Goal: Task Accomplishment & Management: Use online tool/utility

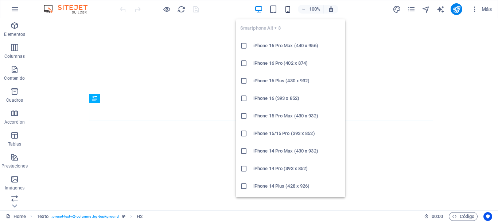
click at [289, 11] on icon "button" at bounding box center [288, 9] width 8 height 8
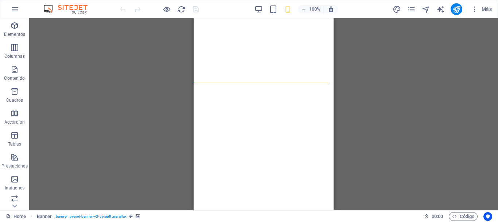
select select "vh"
select select "header"
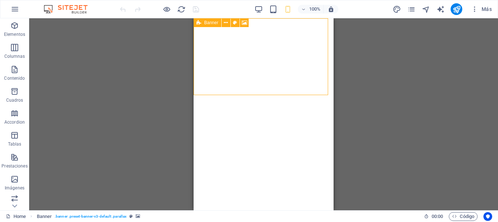
click at [199, 24] on icon at bounding box center [199, 22] width 5 height 9
select select "vh"
select select "header"
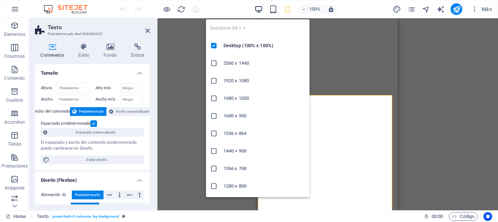
click at [255, 8] on icon "button" at bounding box center [259, 9] width 8 height 8
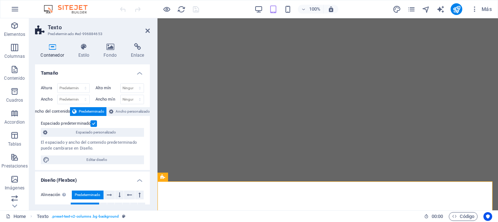
select select "vh"
select select "header"
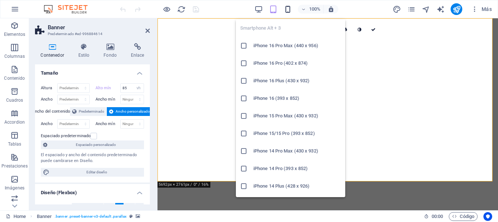
click at [289, 11] on icon "button" at bounding box center [288, 9] width 8 height 8
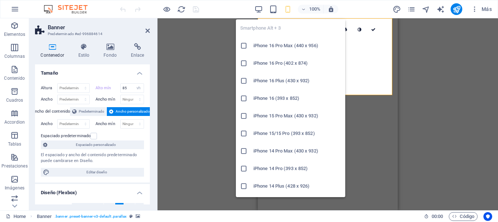
type input "40"
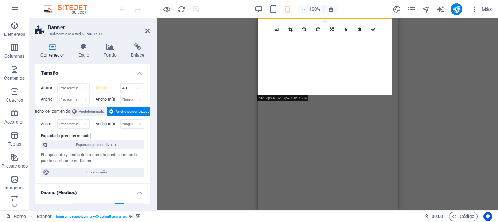
click at [410, 80] on div "Arrastra aquí para reemplazar el contenido existente. Si quieres crear un eleme…" at bounding box center [328, 114] width 341 height 192
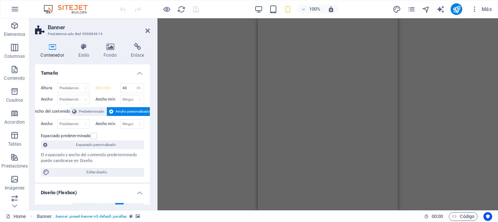
drag, startPoint x: 257, startPoint y: 119, endPoint x: 242, endPoint y: 119, distance: 15.0
click at [242, 119] on div "Arrastra aquí para reemplazar el contenido existente. Si quieres crear un eleme…" at bounding box center [328, 114] width 341 height 192
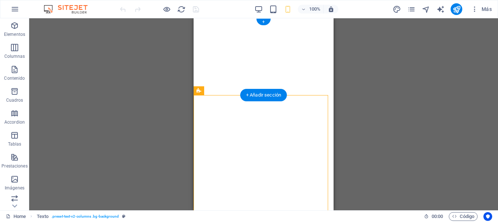
select select "vh"
select select "header"
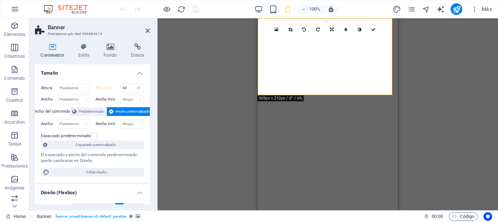
click at [51, 52] on h4 "Contenedor" at bounding box center [54, 50] width 38 height 15
click at [258, 83] on div "Arrastra aquí para reemplazar el contenido existente. Si quieres crear un eleme…" at bounding box center [328, 114] width 341 height 192
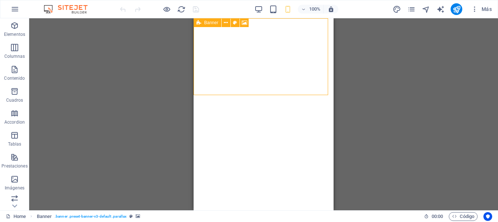
click at [205, 22] on span "Banner" at bounding box center [211, 22] width 14 height 4
select select "vh"
select select "header"
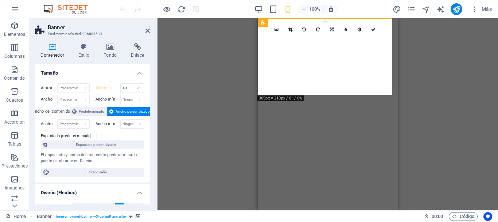
click at [42, 49] on icon at bounding box center [52, 46] width 35 height 7
click at [132, 87] on input "40" at bounding box center [132, 88] width 23 height 9
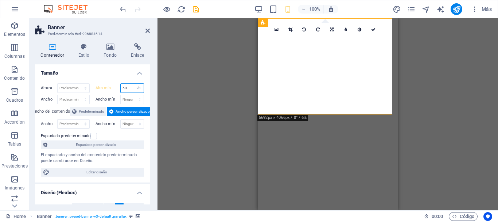
click at [132, 87] on input "50" at bounding box center [132, 88] width 23 height 9
type input "5"
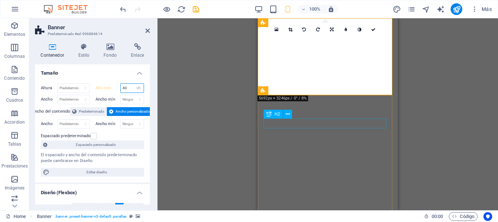
type input "40"
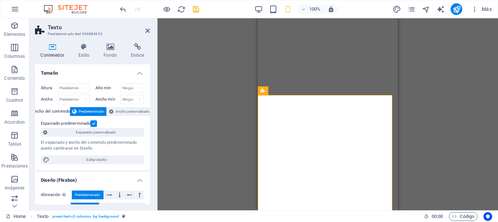
click at [52, 46] on icon at bounding box center [52, 46] width 35 height 7
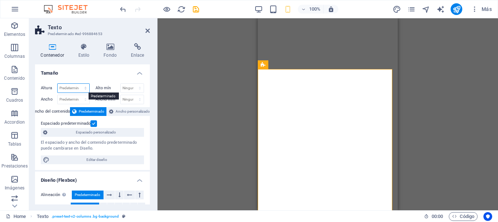
click at [75, 88] on select "Predeterminado px rem % vh vw" at bounding box center [74, 88] width 32 height 9
select select "px"
click at [78, 84] on select "Predeterminado px rem % vh vw" at bounding box center [74, 88] width 32 height 9
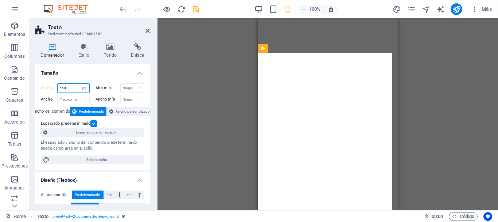
click at [74, 89] on input "550" at bounding box center [74, 88] width 32 height 9
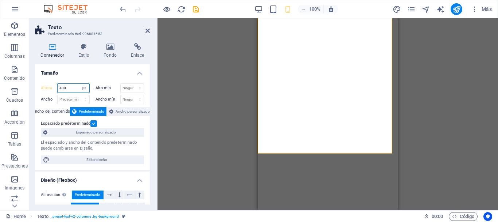
click at [70, 89] on input "400" at bounding box center [74, 88] width 32 height 9
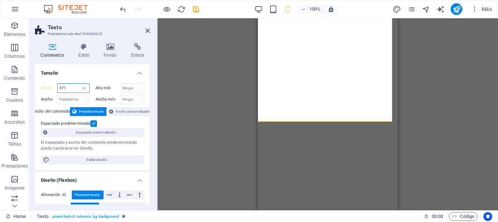
click at [73, 88] on input "571" at bounding box center [74, 88] width 32 height 9
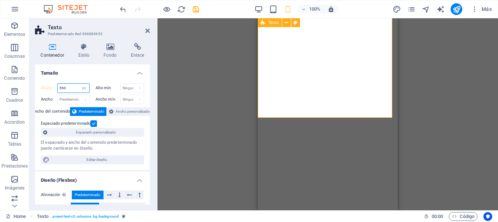
type input "560"
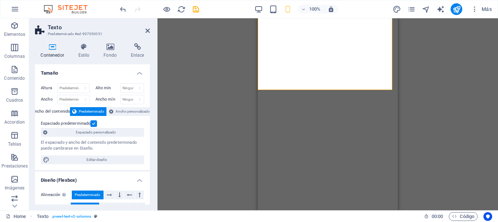
click at [54, 47] on icon at bounding box center [52, 46] width 35 height 7
click at [77, 87] on select "Predeterminado px rem % vh vw" at bounding box center [74, 88] width 32 height 9
select select "px"
click at [78, 84] on select "Predeterminado px rem % vh vw" at bounding box center [74, 88] width 32 height 9
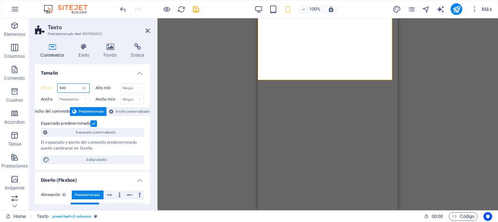
type input "540"
click at [422, 100] on div "Arrastra aquí para reemplazar el contenido existente. Si quieres crear un eleme…" at bounding box center [328, 114] width 341 height 192
click at [148, 28] on icon at bounding box center [148, 31] width 4 height 6
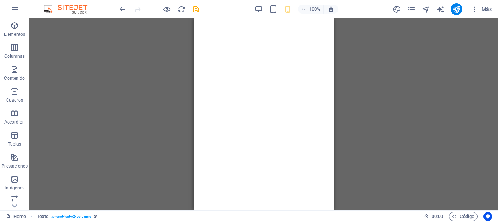
click at [153, 73] on div "Arrastra aquí para reemplazar el contenido existente. Si quieres crear un eleme…" at bounding box center [263, 114] width 469 height 192
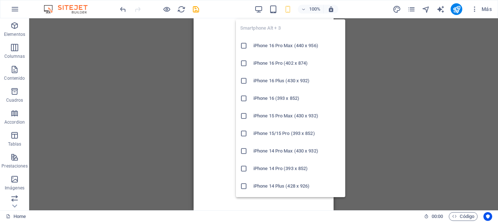
click at [277, 44] on h6 "iPhone 16 Pro Max (440 x 956)" at bounding box center [298, 45] width 88 height 9
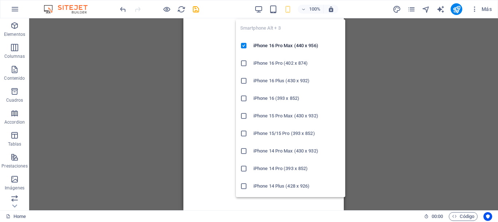
click at [287, 12] on icon "button" at bounding box center [288, 9] width 8 height 8
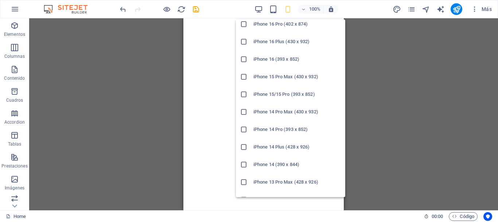
scroll to position [42, 0]
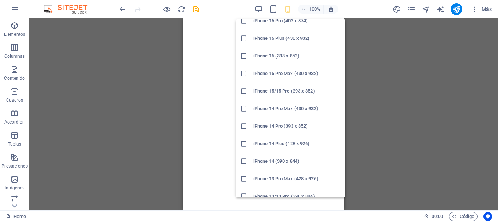
click at [273, 160] on h6 "iPhone 14 (390 x 844)" at bounding box center [298, 161] width 88 height 9
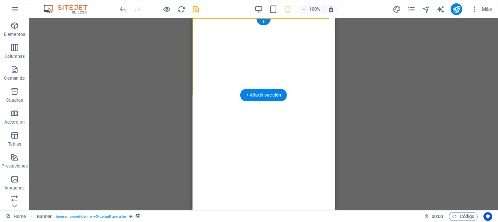
select select "vh"
select select "header"
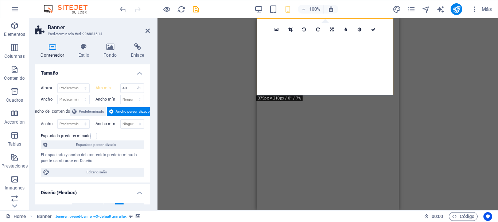
click at [53, 50] on h4 "Contenedor" at bounding box center [54, 50] width 38 height 15
click at [130, 88] on input "40" at bounding box center [132, 88] width 23 height 9
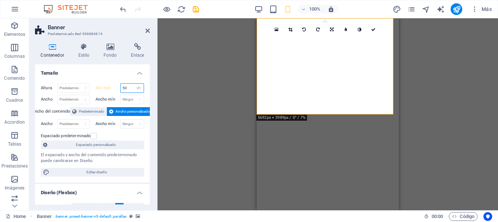
type input "5"
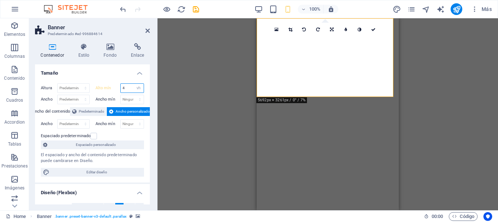
type input "40"
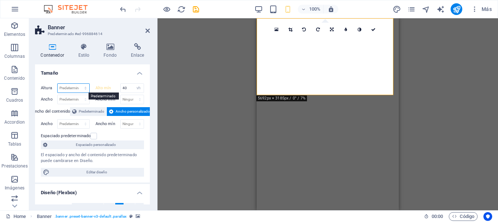
click at [74, 87] on select "Predeterminado px rem % vh vw" at bounding box center [74, 88] width 32 height 9
select select "px"
click at [78, 84] on select "Predeterminado px rem % vh vw" at bounding box center [74, 88] width 32 height 9
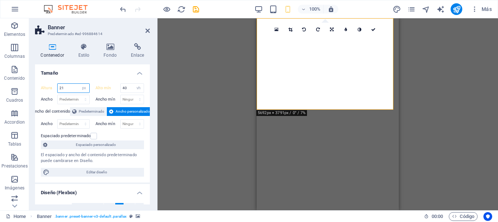
type input "210"
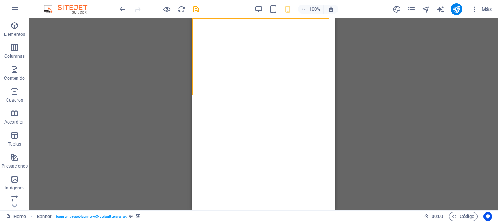
select select "px"
select select "vh"
select select "header"
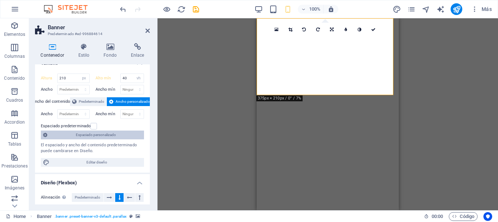
scroll to position [0, 0]
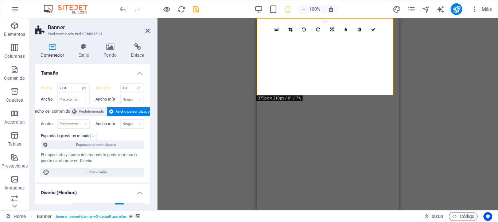
click at [93, 137] on label at bounding box center [93, 135] width 7 height 7
click at [0, 0] on input "Espaciado predeterminado" at bounding box center [0, 0] width 0 height 0
click at [93, 137] on label at bounding box center [93, 135] width 7 height 7
click at [0, 0] on input "Espaciado predeterminado" at bounding box center [0, 0] width 0 height 0
click at [93, 137] on label at bounding box center [93, 135] width 7 height 7
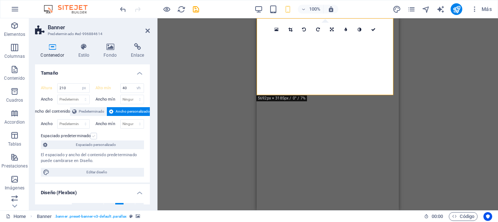
click at [0, 0] on input "Espaciado predeterminado" at bounding box center [0, 0] width 0 height 0
click at [93, 137] on label at bounding box center [93, 135] width 7 height 7
click at [0, 0] on input "Espaciado predeterminado" at bounding box center [0, 0] width 0 height 0
click at [86, 88] on select "Predeterminado px rem % vh vw" at bounding box center [84, 88] width 10 height 9
select select "default"
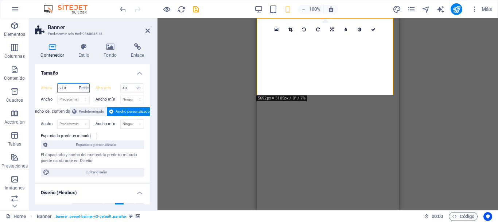
click at [79, 84] on select "Predeterminado px rem % vh vw" at bounding box center [84, 88] width 10 height 9
type input "210"
click at [86, 89] on select "Predeterminado px rem % vh vw" at bounding box center [84, 88] width 10 height 9
select select "default"
click at [79, 84] on select "Predeterminado px rem % vh vw" at bounding box center [84, 88] width 10 height 9
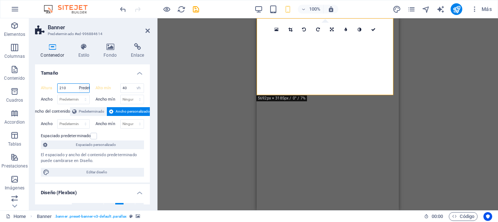
type input "210"
select select "px"
click at [104, 74] on h4 "Tamaño" at bounding box center [92, 70] width 115 height 13
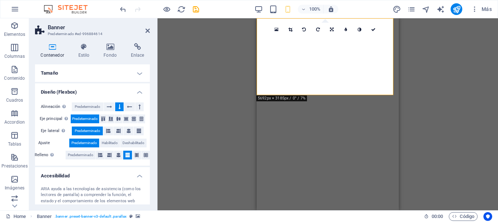
click at [104, 74] on h4 "Tamaño" at bounding box center [92, 73] width 115 height 18
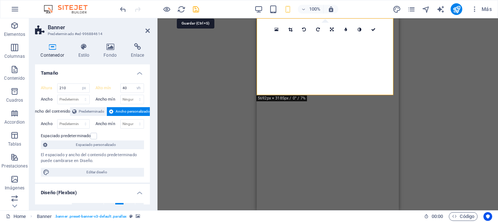
click at [196, 12] on icon "save" at bounding box center [196, 9] width 8 height 8
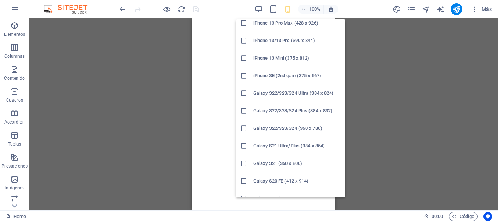
scroll to position [195, 0]
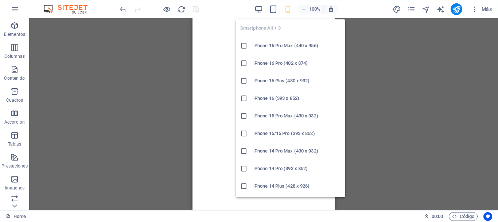
click at [289, 12] on icon "button" at bounding box center [288, 9] width 8 height 8
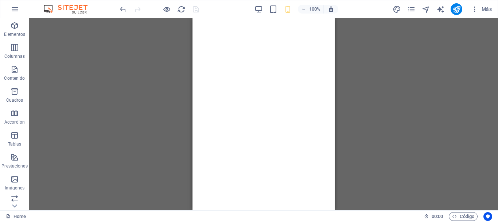
click at [370, 50] on div "Arrastra aquí para reemplazar el contenido existente. Si quieres crear un eleme…" at bounding box center [263, 114] width 469 height 192
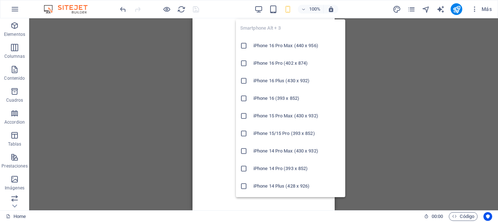
click at [290, 10] on icon "button" at bounding box center [288, 9] width 8 height 8
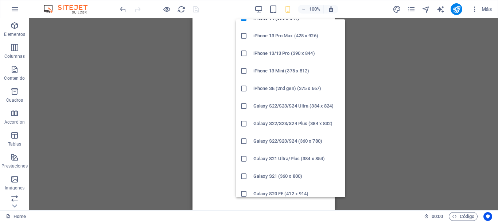
scroll to position [178, 0]
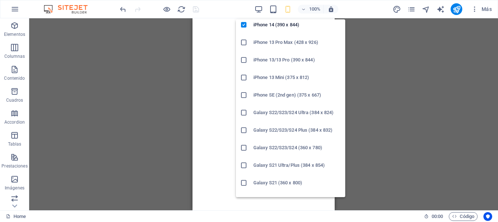
click at [243, 112] on icon at bounding box center [243, 112] width 7 height 7
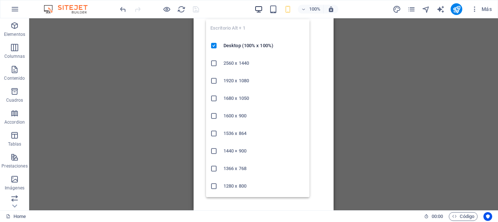
click at [259, 10] on icon "button" at bounding box center [259, 9] width 8 height 8
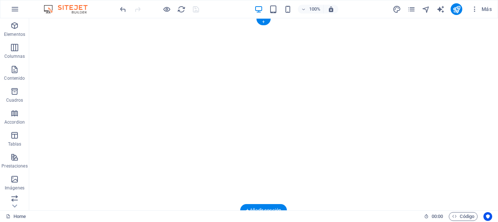
select select "px"
select select "vh"
select select "header"
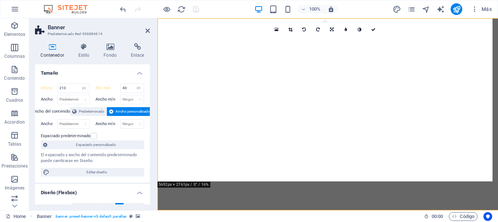
select select "DISABLED_OPTION_VALUE"
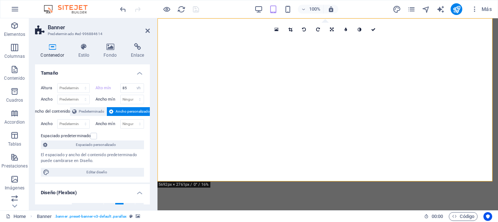
click at [54, 55] on h4 "Contenedor" at bounding box center [54, 50] width 38 height 15
click at [130, 88] on input "85" at bounding box center [132, 88] width 23 height 9
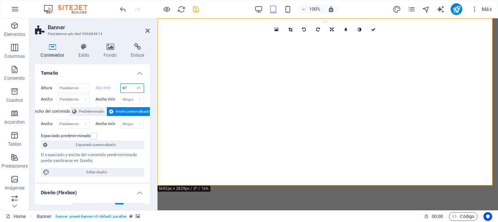
type input "8"
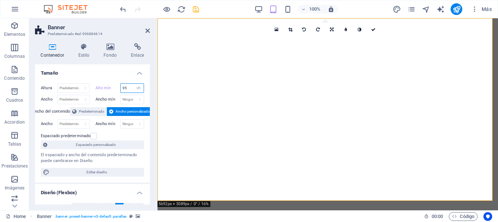
type input "9"
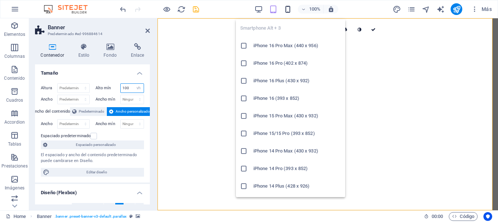
type input "100"
click at [287, 8] on icon "button" at bounding box center [288, 9] width 8 height 8
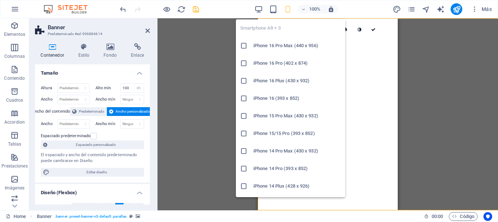
type input "210"
select select "px"
type input "40"
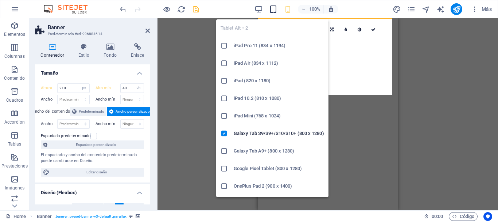
click at [274, 8] on icon "button" at bounding box center [273, 9] width 8 height 8
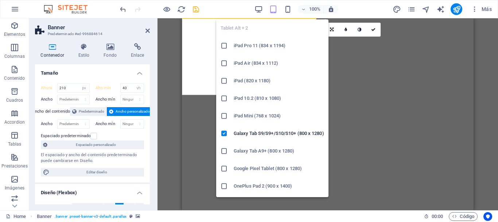
select select "DISABLED_OPTION_VALUE"
type input "100"
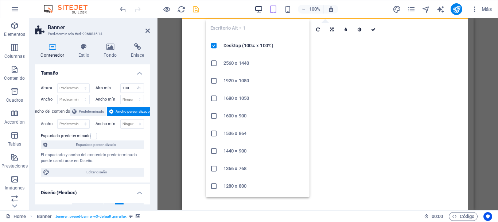
click at [258, 9] on icon "button" at bounding box center [259, 9] width 8 height 8
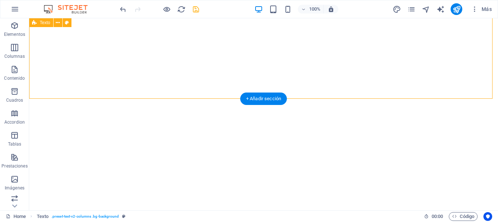
select select "px"
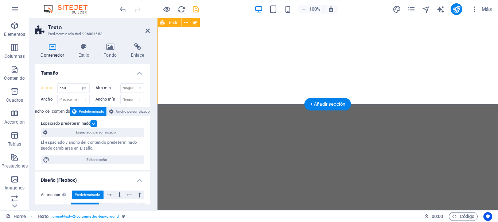
select select "DISABLED_OPTION_VALUE"
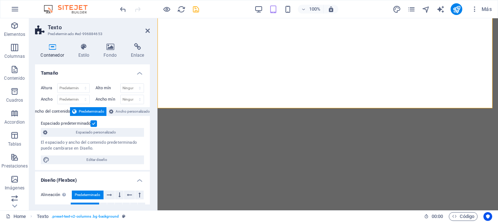
click at [49, 49] on icon at bounding box center [52, 46] width 35 height 7
click at [133, 89] on select "Ninguno px rem % vh vw" at bounding box center [132, 88] width 23 height 9
select select "px"
click at [132, 84] on select "Ninguno px rem % vh vw" at bounding box center [132, 88] width 23 height 9
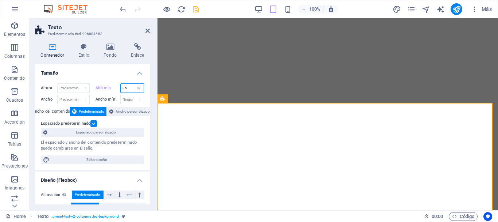
click at [130, 87] on input "85" at bounding box center [132, 88] width 23 height 9
type input "8"
click at [138, 88] on select "Ninguno px rem % vh vw" at bounding box center [139, 88] width 10 height 9
select select "t4katre75fg"
click at [134, 84] on select "Ninguno px rem % vh vw" at bounding box center [139, 88] width 10 height 9
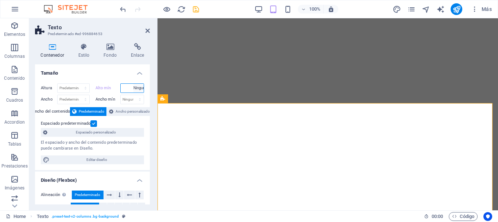
type input "8"
select select "px"
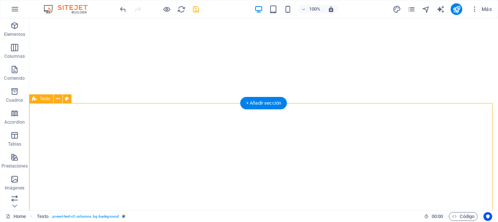
select select "px"
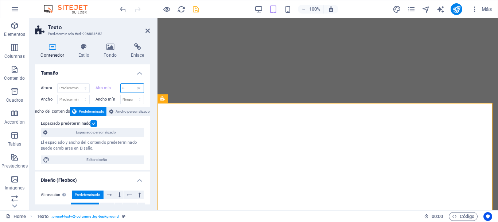
click at [130, 87] on input "8" at bounding box center [132, 88] width 23 height 9
type input "100"
click at [97, 111] on span "Predeterminado" at bounding box center [92, 111] width 26 height 9
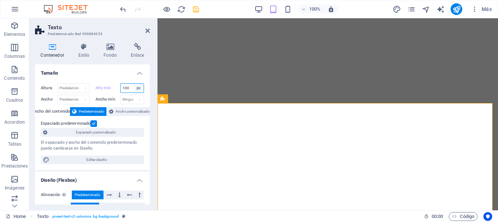
click at [136, 87] on select "Ninguno px rem % vh vw" at bounding box center [139, 88] width 10 height 9
select select "t4katre75fg"
click at [134, 84] on select "Ninguno px rem % vh vw" at bounding box center [139, 88] width 10 height 9
type input "100"
click at [139, 88] on select "Ninguno px rem % vh vw" at bounding box center [139, 88] width 10 height 9
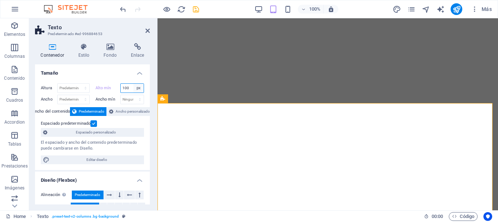
select select "t4katre75fg"
click at [134, 84] on select "Ninguno px rem % vh vw" at bounding box center [139, 88] width 10 height 9
type input "100"
select select "px"
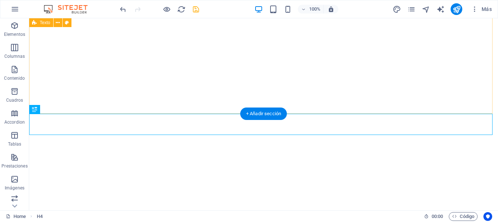
select select "px"
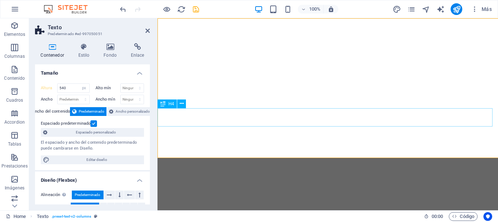
select select "DISABLED_OPTION_VALUE"
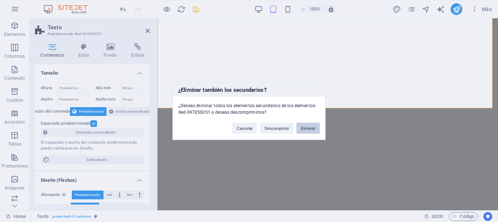
click at [308, 127] on button "Eliminar" at bounding box center [308, 127] width 23 height 11
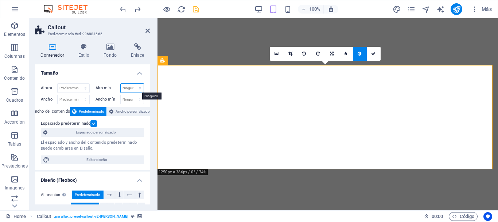
click at [135, 88] on select "Ninguno px rem % vh vw" at bounding box center [132, 88] width 23 height 9
select select "px"
click at [132, 84] on select "Ninguno px rem % vh vw" at bounding box center [132, 88] width 23 height 9
type input "1"
type input "2"
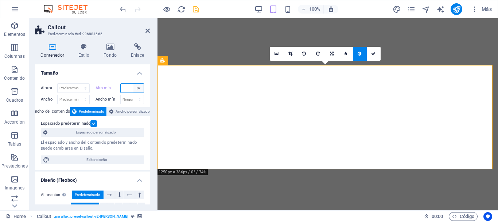
click at [136, 88] on select "Ninguno px rem % vh vw" at bounding box center [139, 88] width 10 height 9
select select "ahp9gr2dvlk"
click at [134, 84] on select "Ninguno px rem % vh vw" at bounding box center [139, 88] width 10 height 9
type input "200"
select select "px"
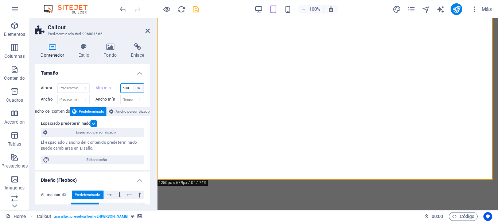
click at [134, 88] on select "Ninguno px rem % vh vw" at bounding box center [139, 88] width 10 height 9
click at [126, 88] on input "500" at bounding box center [132, 88] width 23 height 9
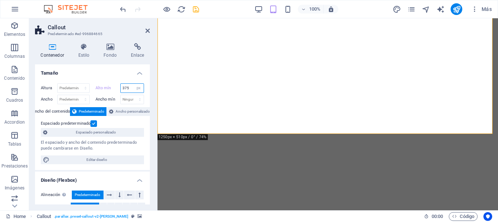
type input "375"
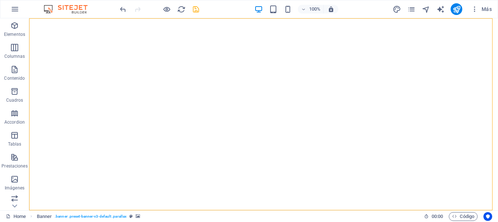
select select "vh"
select select "header"
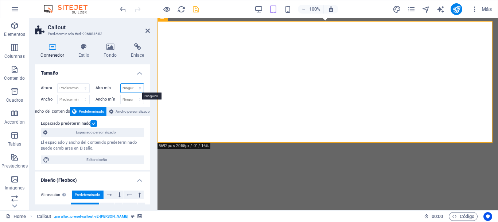
click at [138, 90] on select "Ninguno px rem % vh vw" at bounding box center [132, 88] width 23 height 9
select select "px"
click at [132, 84] on select "Ninguno px rem % vh vw" at bounding box center [132, 88] width 23 height 9
type input "3"
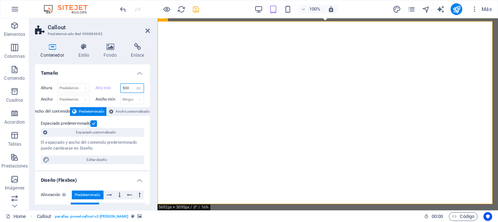
type input "500"
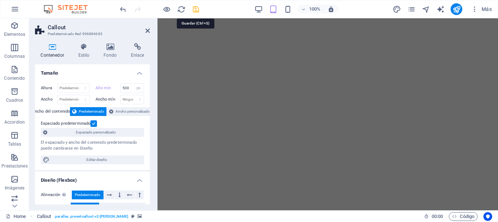
click at [196, 11] on icon "save" at bounding box center [196, 9] width 8 height 8
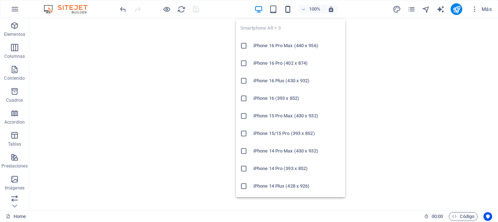
click at [287, 10] on icon "button" at bounding box center [288, 9] width 8 height 8
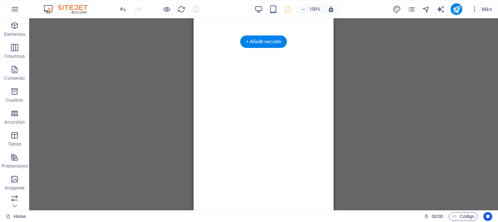
select select "px"
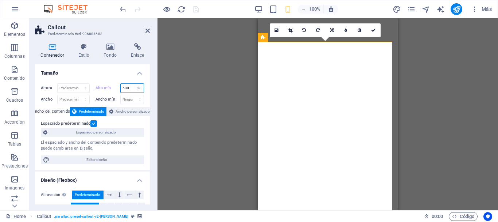
click at [129, 88] on input "500" at bounding box center [132, 88] width 23 height 9
type input "5"
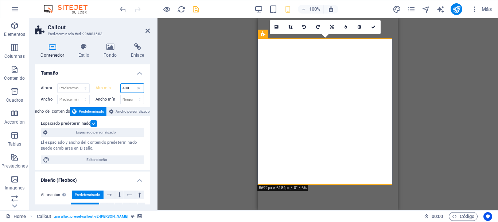
click at [131, 88] on input "400" at bounding box center [132, 88] width 23 height 9
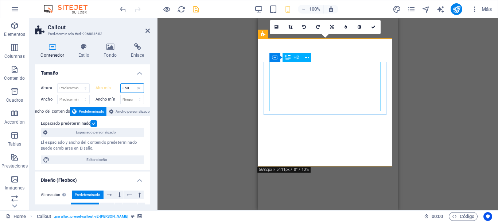
type input "350"
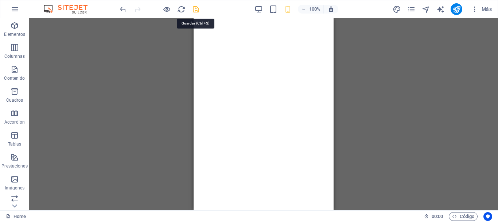
click at [195, 10] on icon "save" at bounding box center [196, 9] width 8 height 8
click at [459, 9] on icon "publish" at bounding box center [457, 9] width 8 height 8
